Goal: Find specific page/section: Find specific page/section

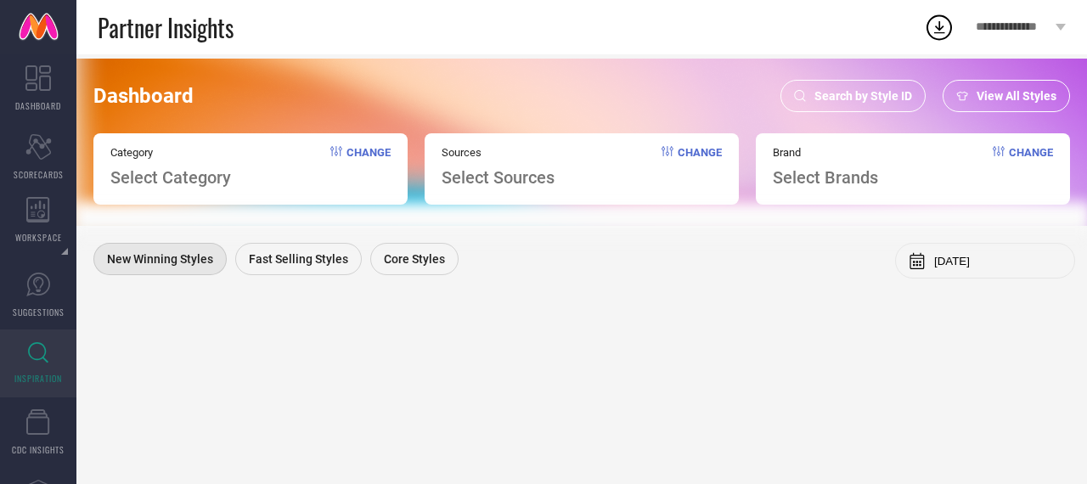
click at [861, 91] on span "Search by Style ID" at bounding box center [864, 96] width 98 height 14
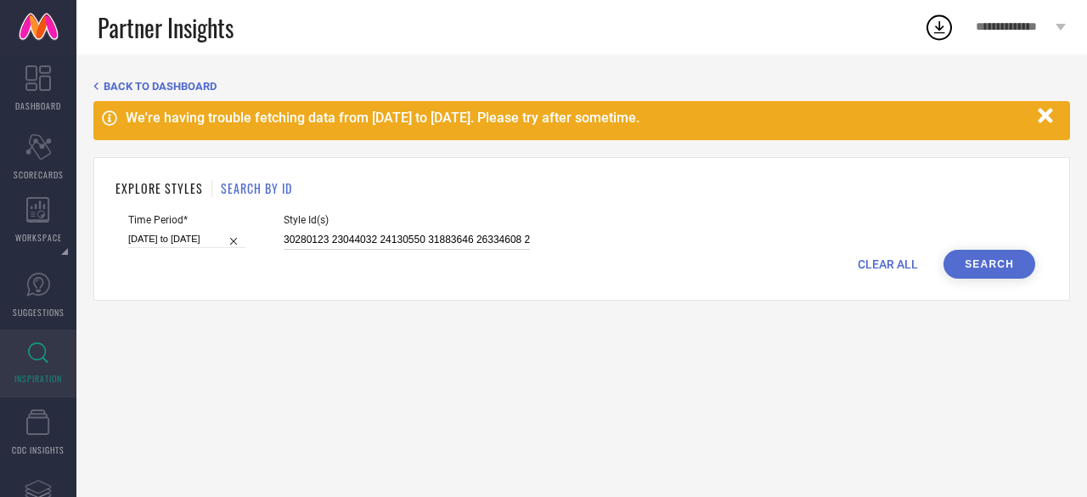
click at [305, 245] on input "30280123 23044032 24130550 31883646 26334608 26048066 31218946 28373906 2837391…" at bounding box center [407, 240] width 246 height 20
paste input "1263167 31263143 31149607 31149616 31433723 31218948 31263139 31263148 31218916…"
type input "31263167 31263143 31149607 31149616 31433723 31218948 31263139 31263148 3121891…"
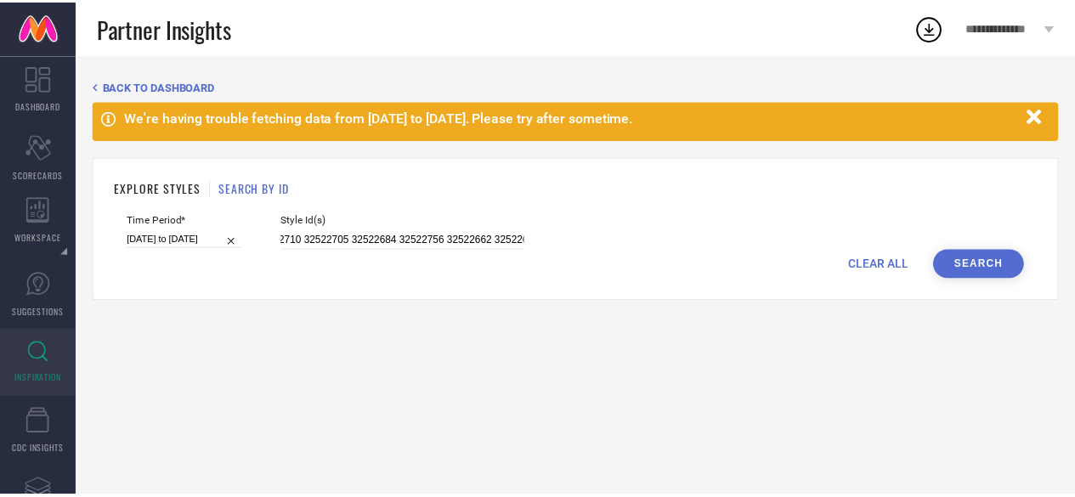
scroll to position [0, 0]
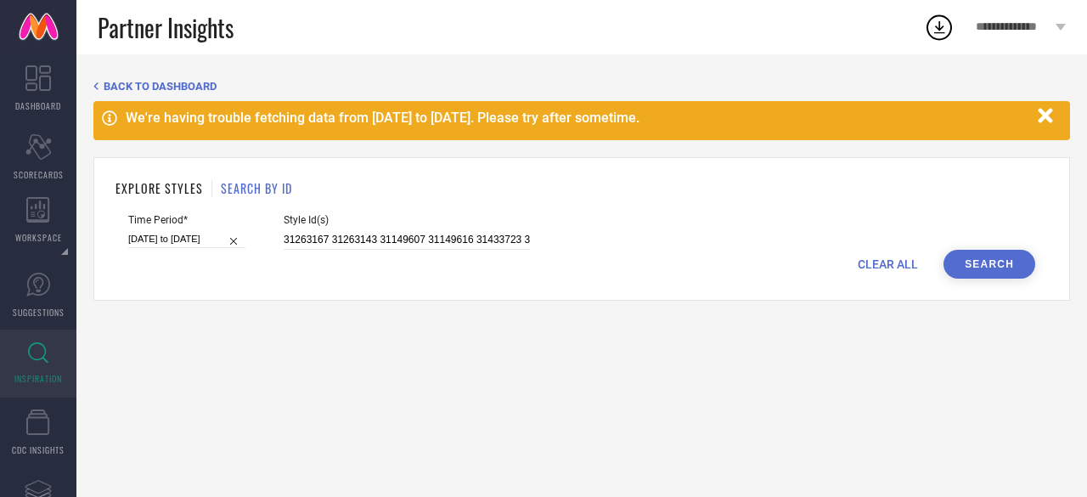
click at [995, 274] on button "Search" at bounding box center [990, 264] width 92 height 29
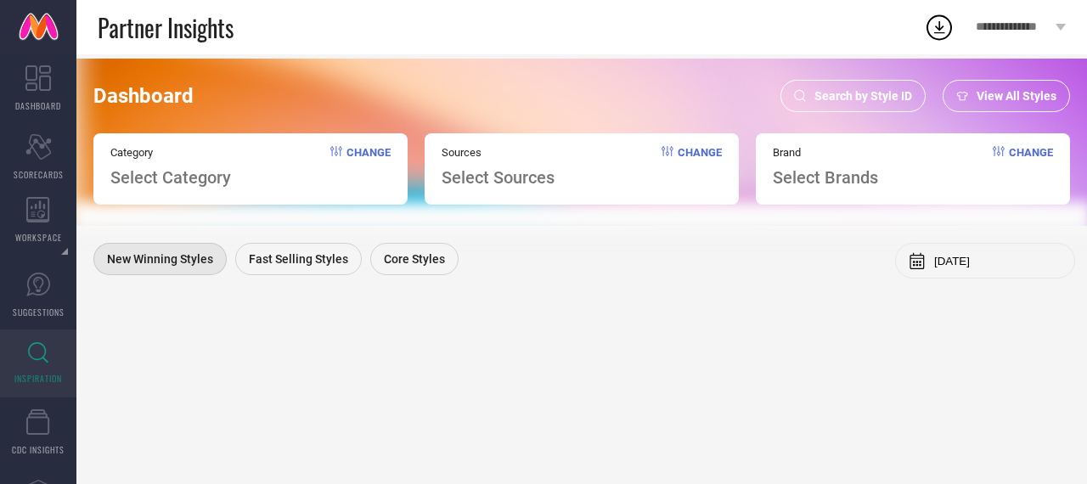
click at [872, 103] on div "Search by Style ID" at bounding box center [853, 96] width 145 height 32
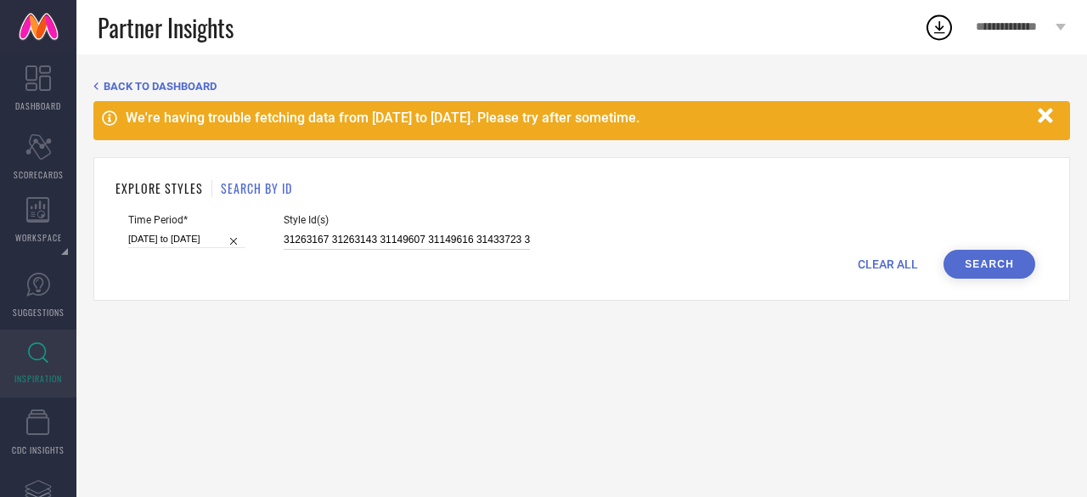
click at [395, 244] on input "31263167 31263143 31149607 31149616 31433723 31218948 31263139 31263148 3121891…" at bounding box center [407, 240] width 246 height 20
paste input
type input "31263167 31263143 31149607 31149616 31433723 31218948 31263139 31263148 3121891…"
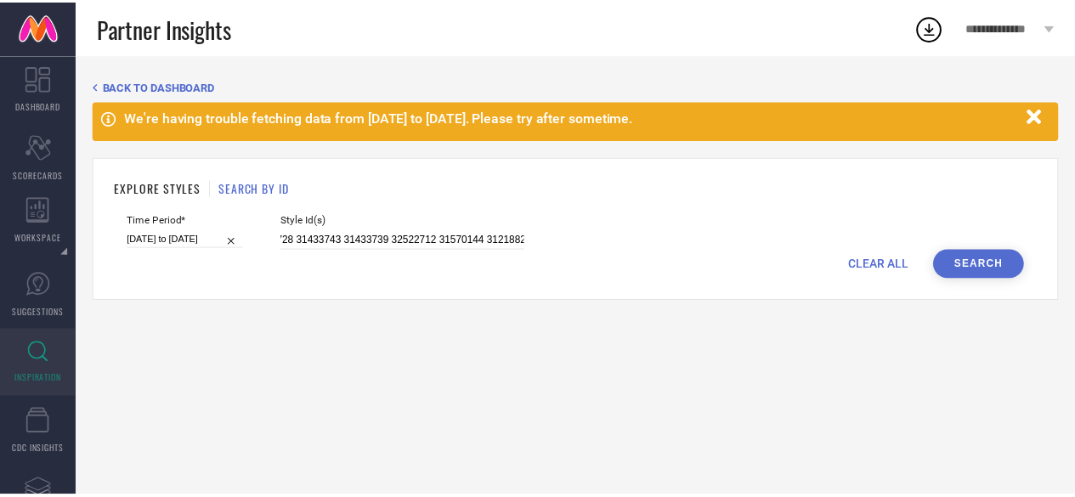
scroll to position [0, 0]
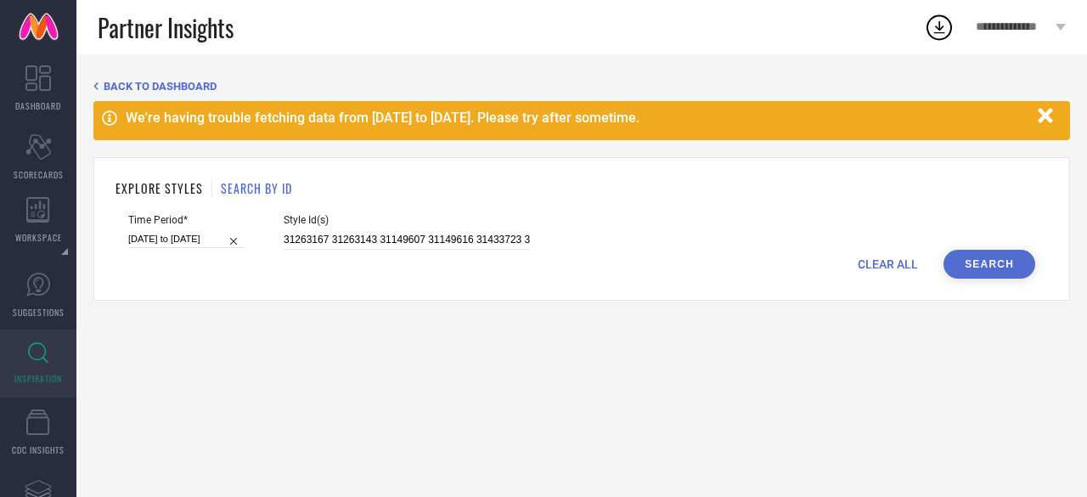
click at [997, 263] on button "Search" at bounding box center [990, 264] width 92 height 29
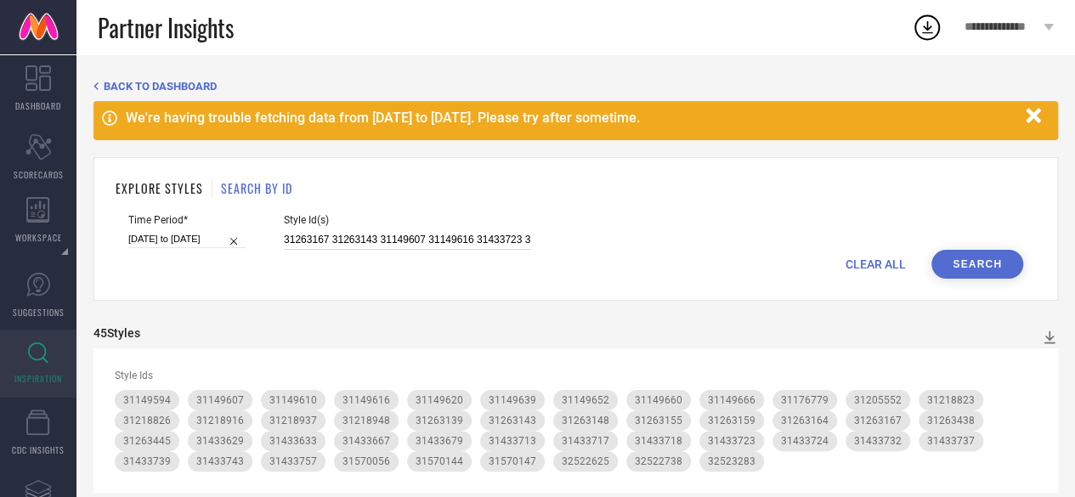
click at [353, 237] on input "31263167 31263143 31149607 31149616 31433723 31218948 31263139 31263148 3121891…" at bounding box center [407, 240] width 246 height 20
paste input "149616 31433723 31218916 31570056 31433737 31149660 31570147 31149594 31433732 …"
type input "31149616 31433723 31218916 31570056 31433737 31149660 31570147 31149594 3143373…"
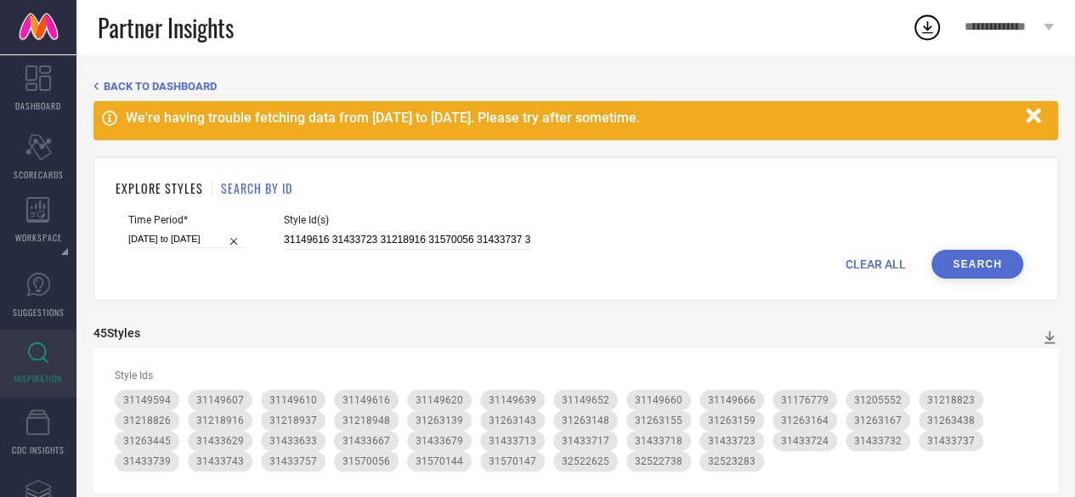
click at [980, 272] on button "Search" at bounding box center [977, 264] width 92 height 29
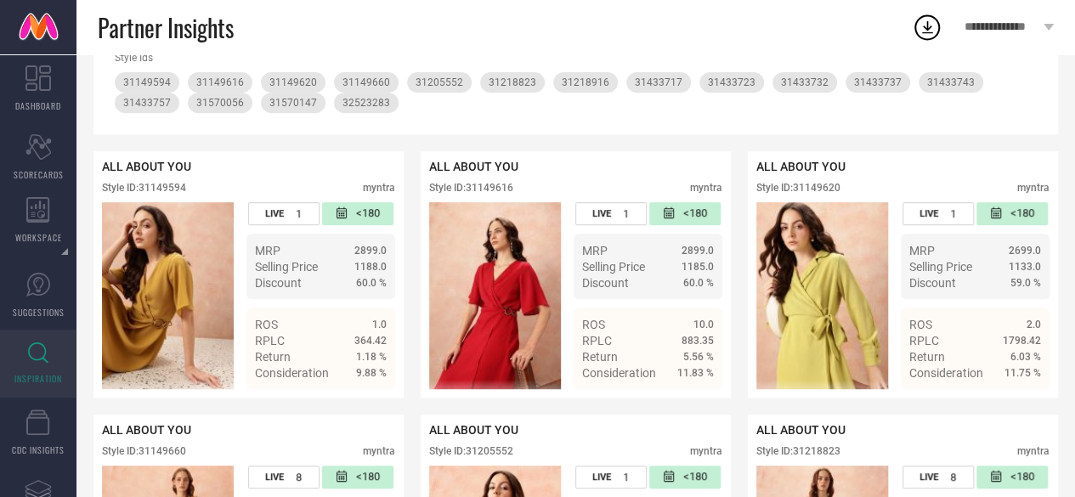
scroll to position [343, 0]
